Goal: Find specific page/section: Find specific page/section

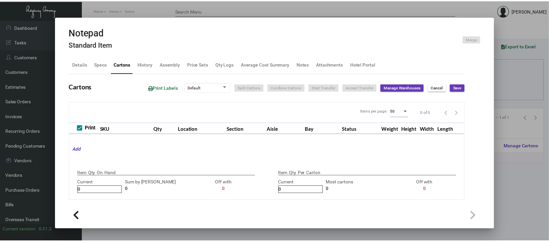
scroll to position [88, 0]
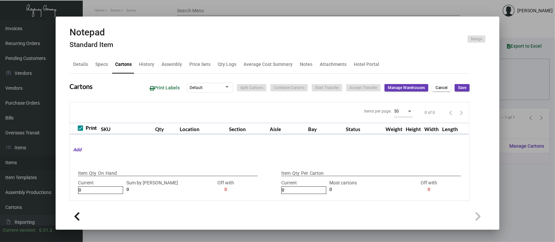
click at [526, 186] on div at bounding box center [277, 121] width 555 height 242
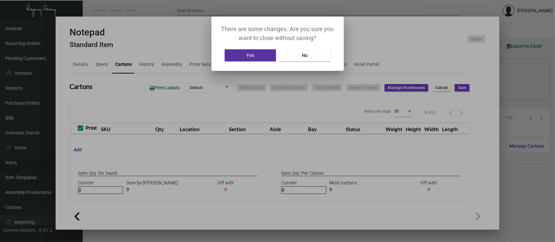
click at [249, 53] on span "Yes" at bounding box center [250, 55] width 8 height 5
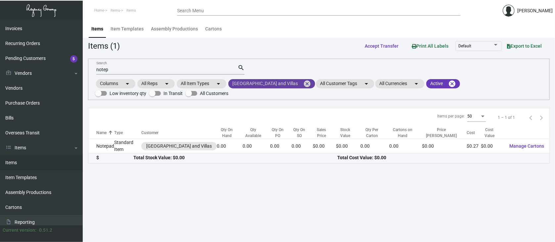
click at [303, 84] on mat-icon "cancel" at bounding box center [307, 84] width 8 height 8
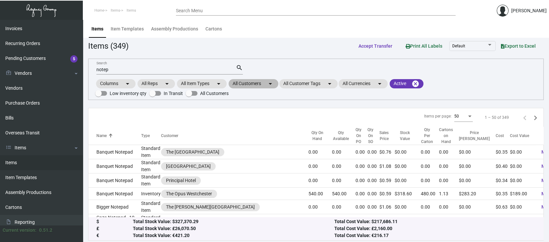
click at [241, 82] on mat-chip "All Customers arrow_drop_down" at bounding box center [254, 83] width 50 height 9
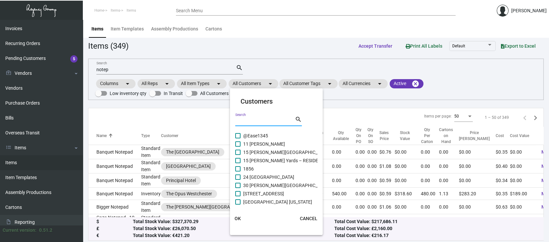
click at [243, 121] on input "Search" at bounding box center [265, 121] width 60 height 5
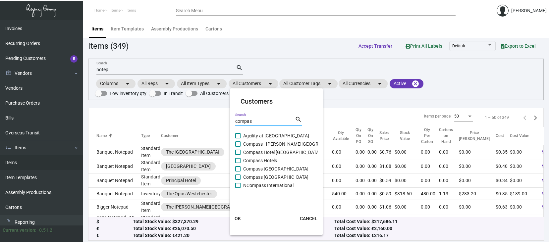
type input "compas"
click at [238, 143] on span at bounding box center [237, 143] width 5 height 5
click at [238, 147] on input "Compass - [PERSON_NAME][GEOGRAPHIC_DATA][PERSON_NAME]" at bounding box center [238, 147] width 0 height 0
checkbox input "true"
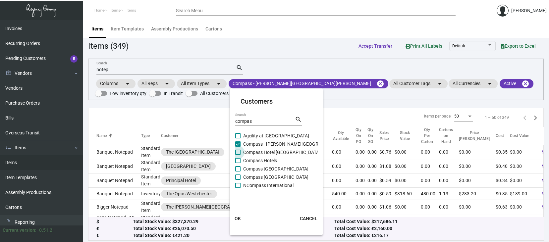
click at [237, 152] on span at bounding box center [237, 152] width 5 height 5
click at [238, 155] on input "Compass Hotel [GEOGRAPHIC_DATA]" at bounding box center [238, 155] width 0 height 0
checkbox input "true"
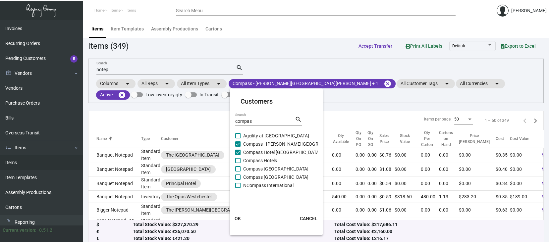
click at [237, 160] on span at bounding box center [237, 160] width 5 height 5
click at [238, 163] on input "Compass Hotels" at bounding box center [238, 163] width 0 height 0
checkbox input "true"
click at [237, 167] on span at bounding box center [237, 168] width 5 height 5
click at [238, 172] on input "Compass [GEOGRAPHIC_DATA]" at bounding box center [238, 172] width 0 height 0
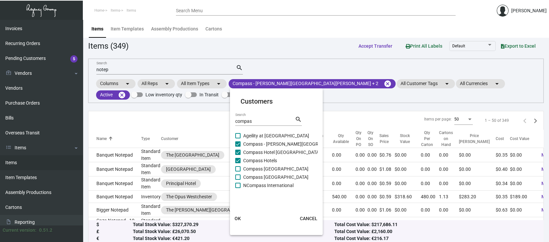
checkbox input "true"
click at [237, 216] on span "OK" at bounding box center [238, 218] width 6 height 5
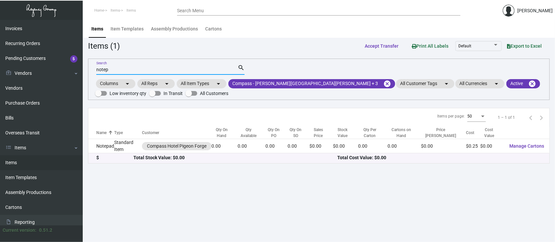
click at [116, 68] on input "notep" at bounding box center [166, 69] width 141 height 5
type input "n"
type input "s"
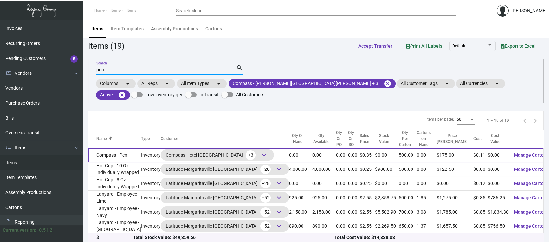
type input "pen"
click at [260, 152] on span "keyboard_arrow_down" at bounding box center [264, 155] width 8 height 8
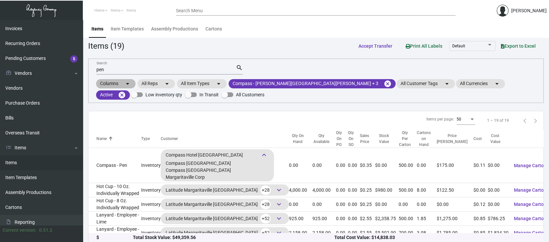
click at [501, 95] on div "Columns arrow_drop_down All Reps arrow_drop_down All Item Types arrow_drop_down…" at bounding box center [316, 89] width 442 height 23
